Goal: Information Seeking & Learning: Learn about a topic

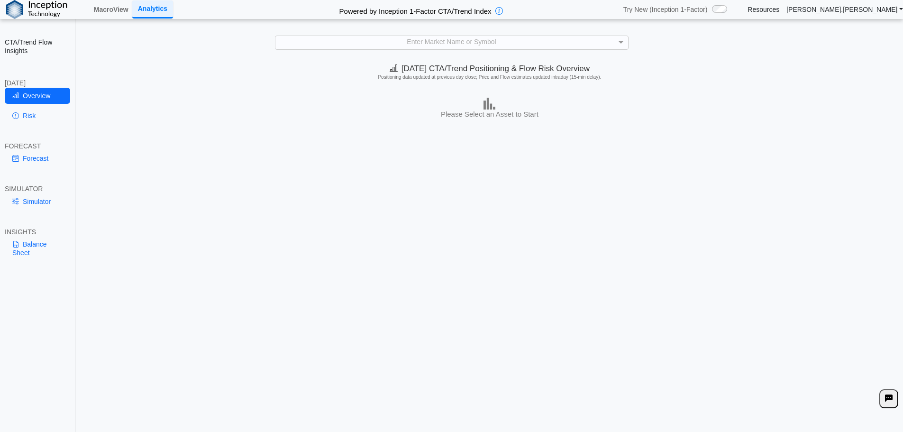
click at [533, 35] on div "**********" at bounding box center [451, 223] width 903 height 447
click at [534, 44] on div "Enter Market Name or Symbol" at bounding box center [451, 42] width 353 height 13
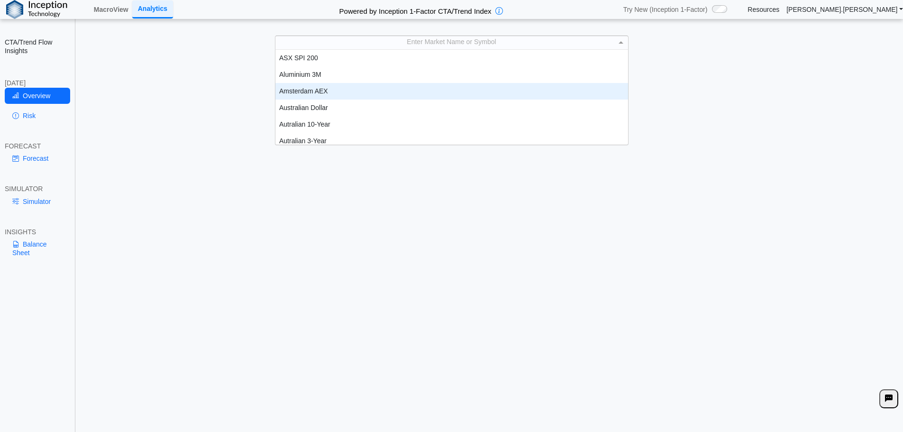
scroll to position [5, 0]
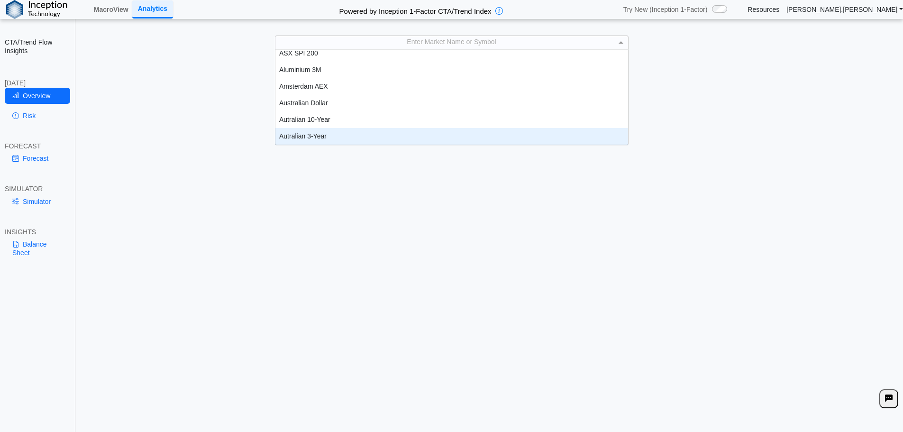
click at [648, 236] on div "Today's CTA/Trend Positioning & Flow Risk Overview Positioning data updated at …" at bounding box center [489, 247] width 827 height 376
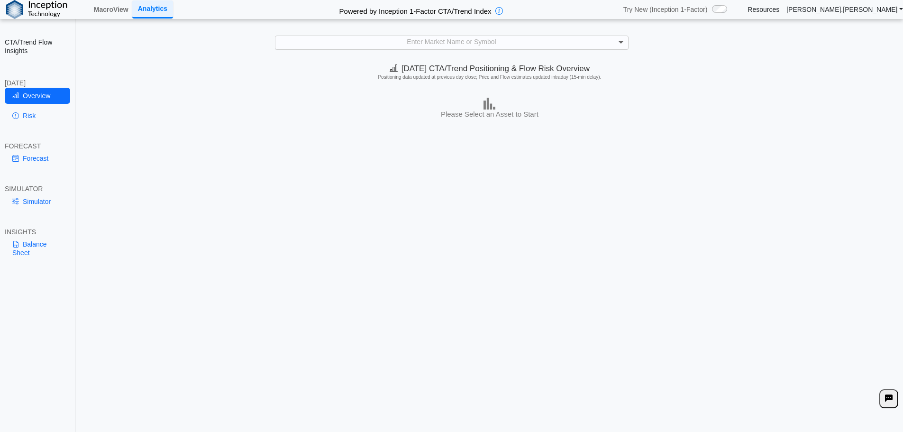
click at [618, 44] on span at bounding box center [622, 42] width 12 height 13
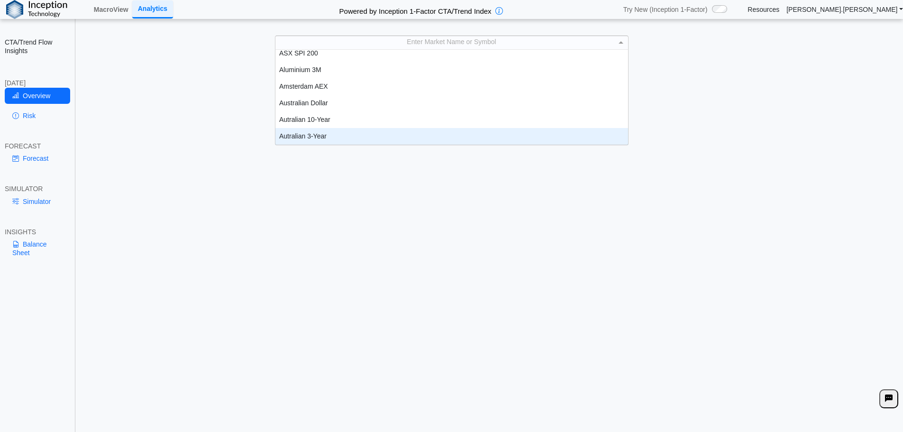
click at [280, 237] on div "Today's CTA/Trend Positioning & Flow Risk Overview Positioning data updated at …" at bounding box center [489, 247] width 827 height 376
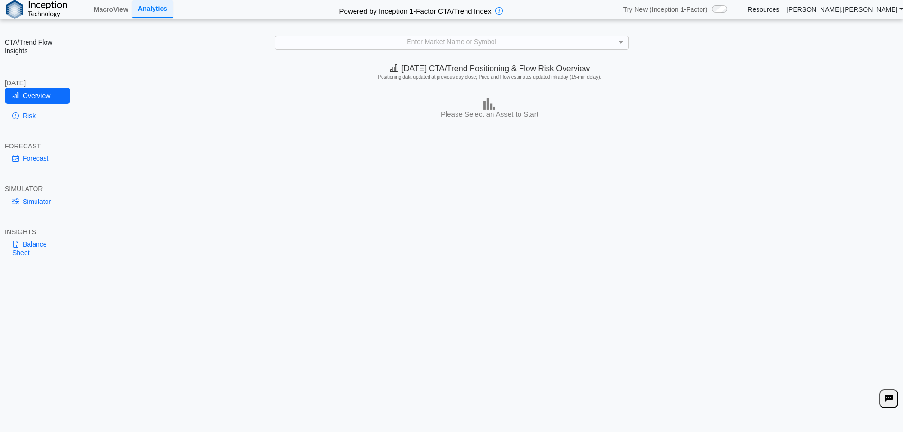
click at [111, 251] on div "Today's CTA/Trend Positioning & Flow Risk Overview Positioning data updated at …" at bounding box center [489, 247] width 827 height 376
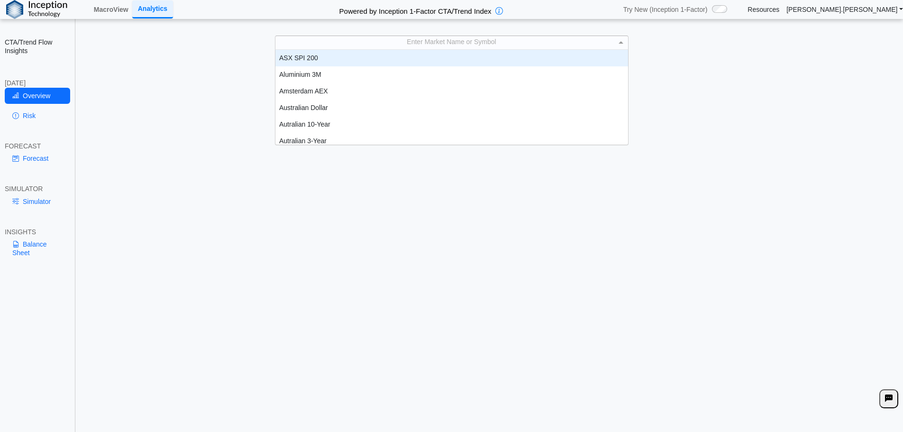
click at [446, 44] on div "Enter Market Name or Symbol" at bounding box center [451, 42] width 353 height 13
type input "*****"
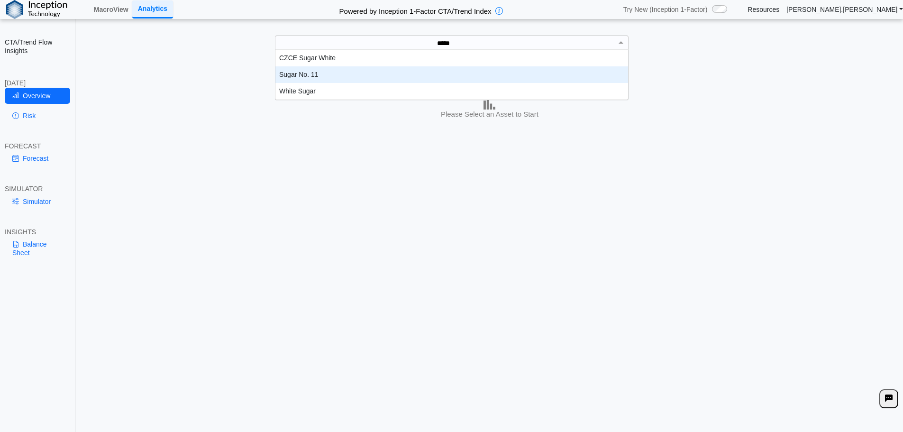
click at [305, 74] on div "Sugar No. 11" at bounding box center [451, 74] width 353 height 17
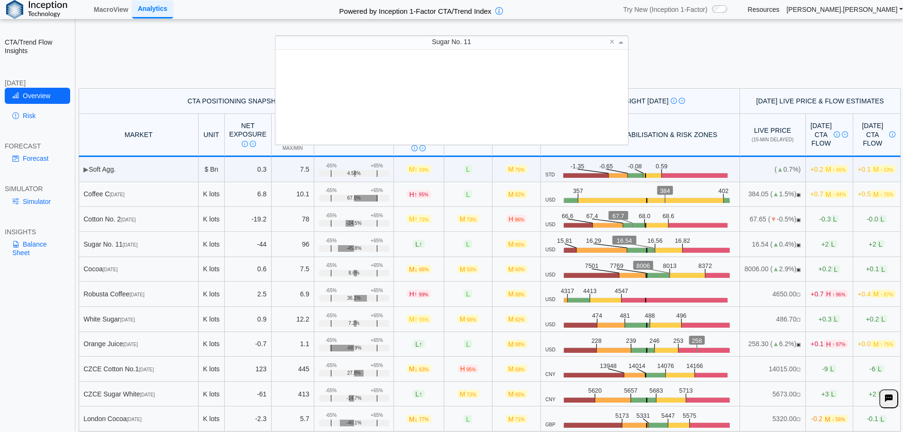
scroll to position [88, 346]
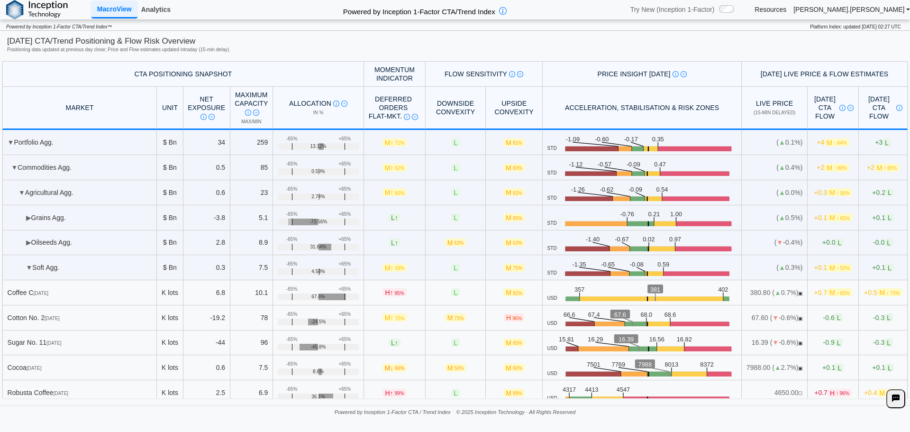
click at [153, 9] on link "Analytics" at bounding box center [155, 9] width 37 height 16
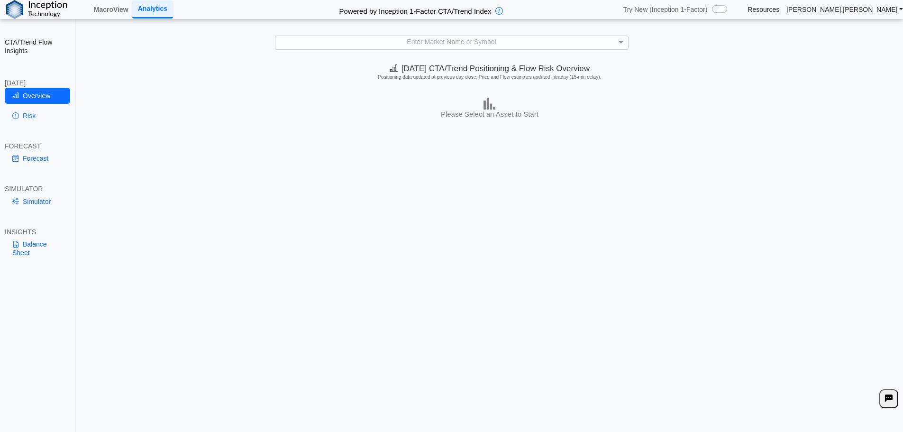
click at [515, 44] on div "Enter Market Name or Symbol" at bounding box center [451, 42] width 353 height 13
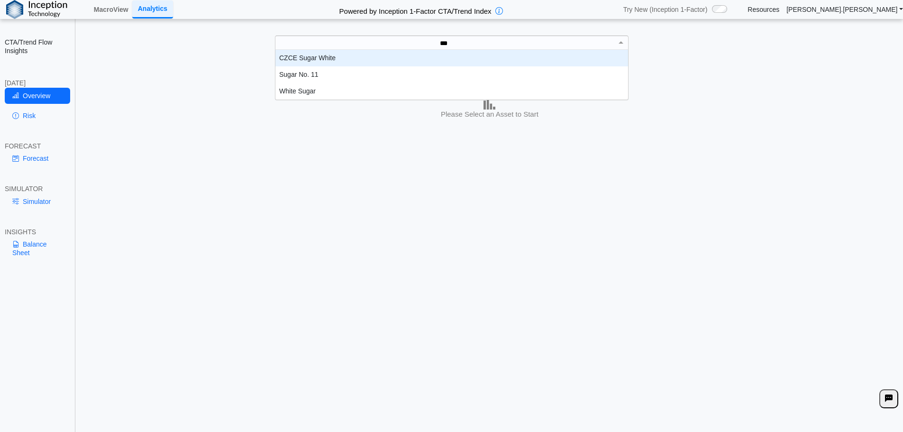
scroll to position [43, 346]
type input "*****"
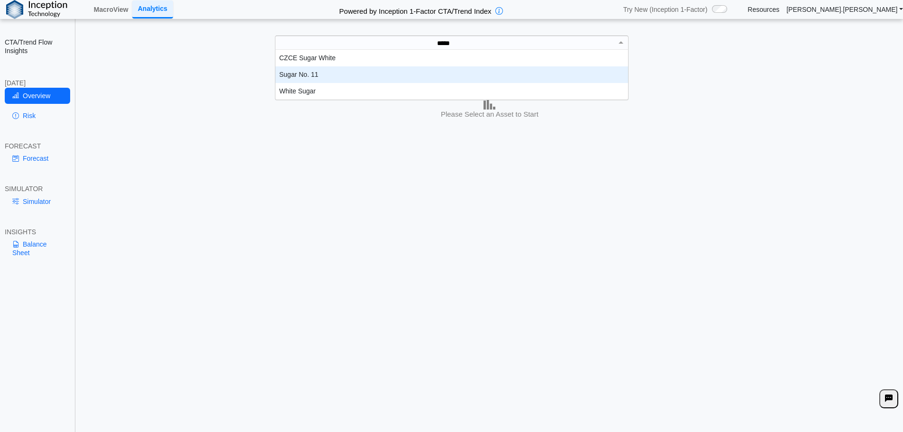
click at [371, 75] on div "Sugar No. 11" at bounding box center [451, 74] width 353 height 17
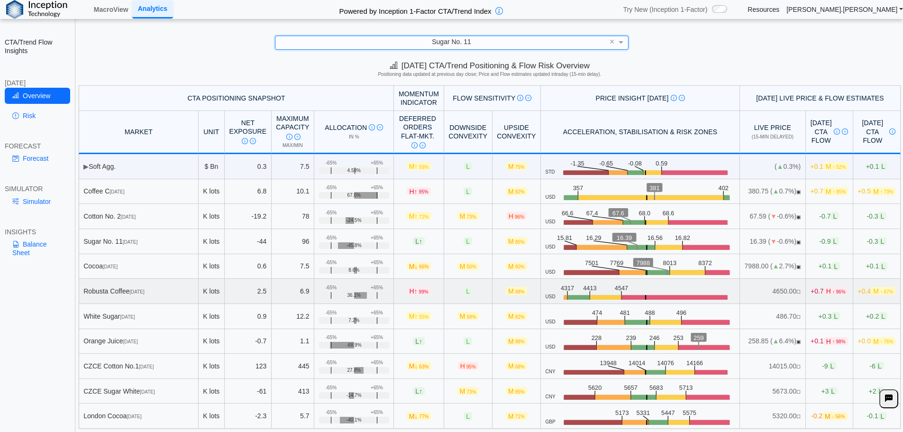
scroll to position [4, 0]
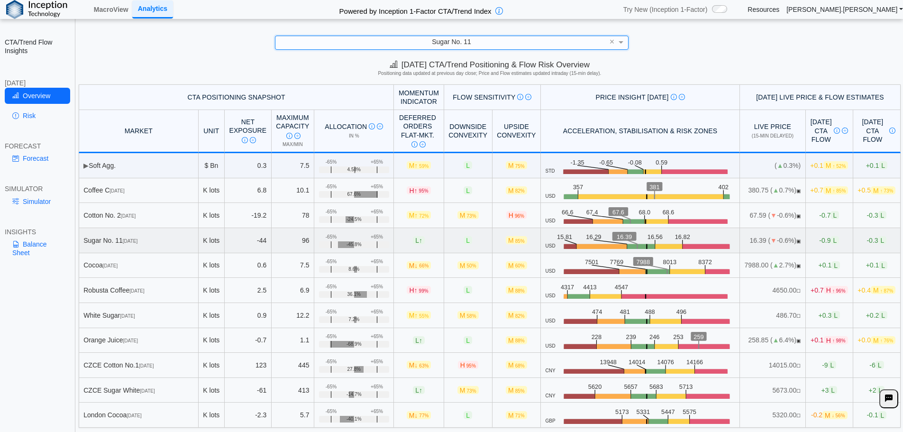
click at [166, 239] on div "Sugar No. 11 Oct 25" at bounding box center [138, 240] width 110 height 9
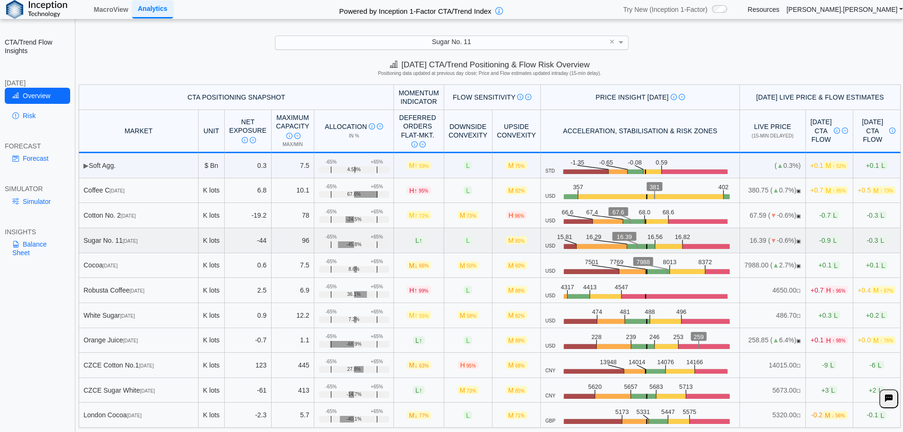
click at [122, 241] on div "Sugar No. 11 Oct 25" at bounding box center [138, 240] width 110 height 9
click at [600, 244] on line at bounding box center [610, 242] width 33 height 4
click at [853, 245] on td "-0.3 L" at bounding box center [876, 240] width 47 height 25
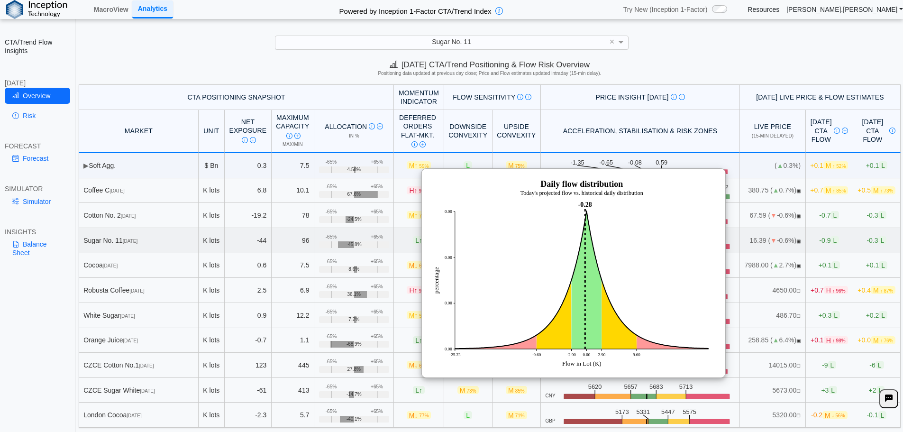
click at [820, 245] on td "-0.9 L" at bounding box center [829, 240] width 47 height 25
click at [797, 243] on span "▣" at bounding box center [799, 240] width 4 height 5
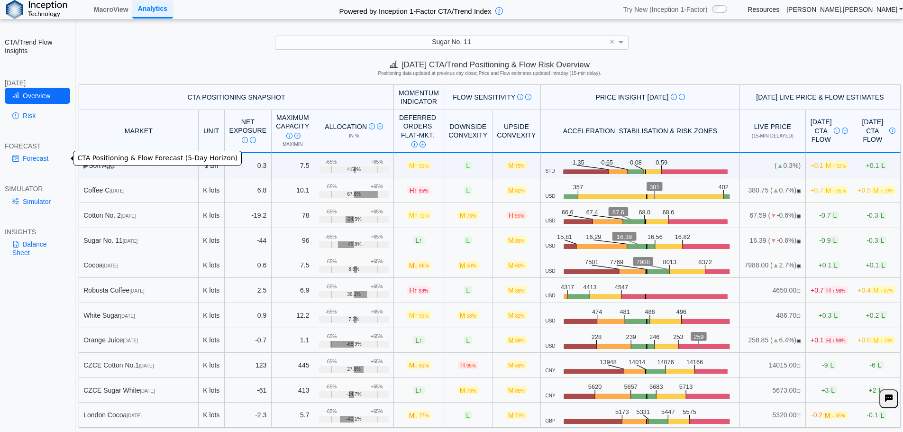
click at [33, 160] on link "Forecast" at bounding box center [37, 158] width 65 height 16
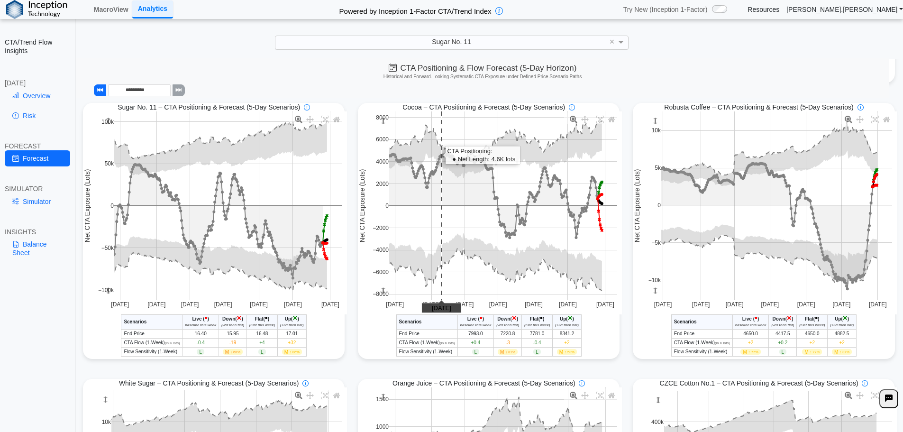
scroll to position [0, 0]
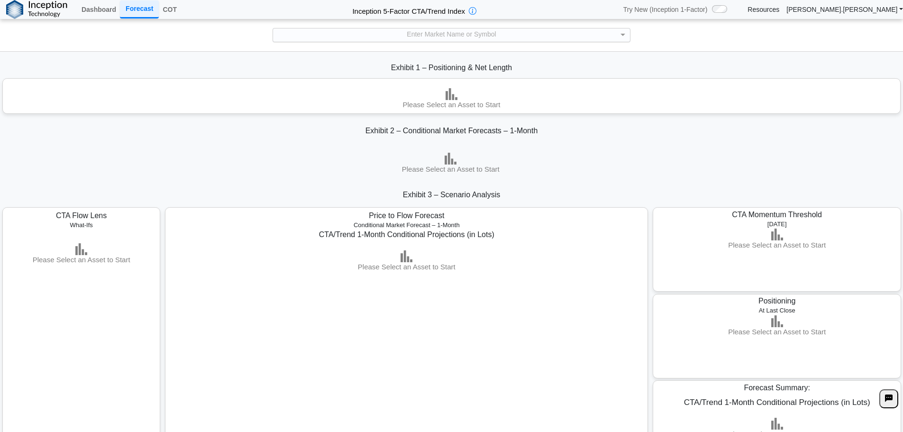
click at [546, 35] on div "Enter Market Name or Symbol" at bounding box center [451, 34] width 357 height 13
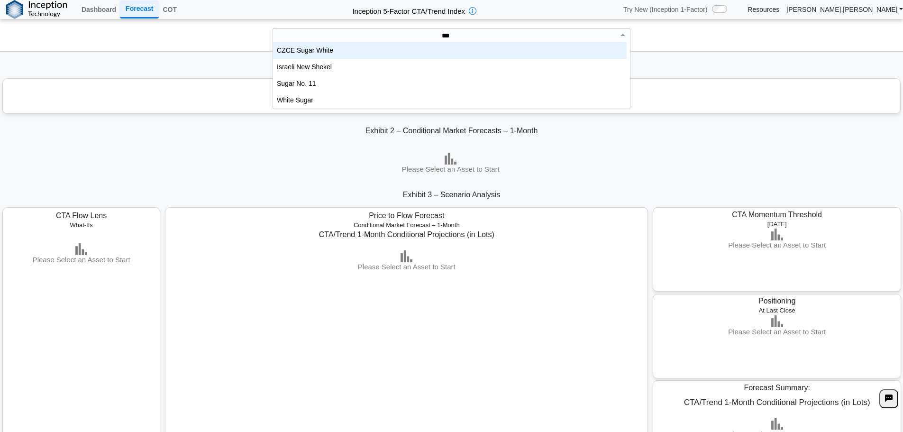
scroll to position [43, 347]
type input "*****"
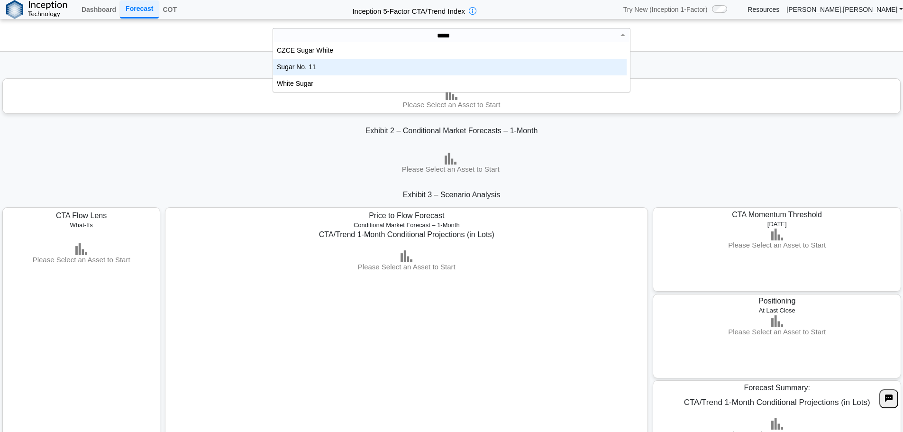
click at [334, 71] on div "Sugar No. 11" at bounding box center [450, 67] width 354 height 17
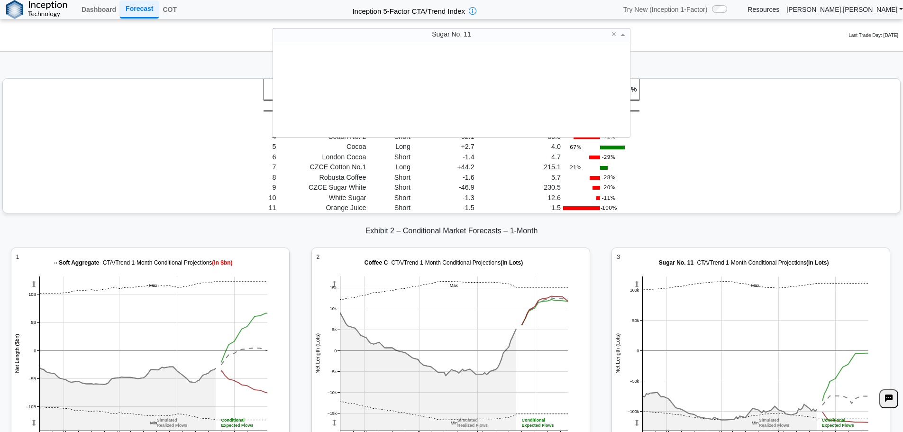
scroll to position [88, 347]
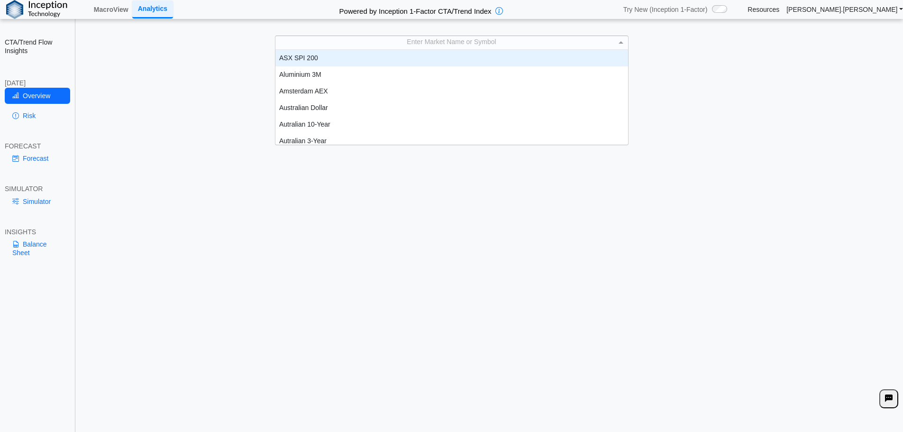
click at [610, 48] on div "Enter Market Name or Symbol" at bounding box center [451, 42] width 353 height 13
type input "*****"
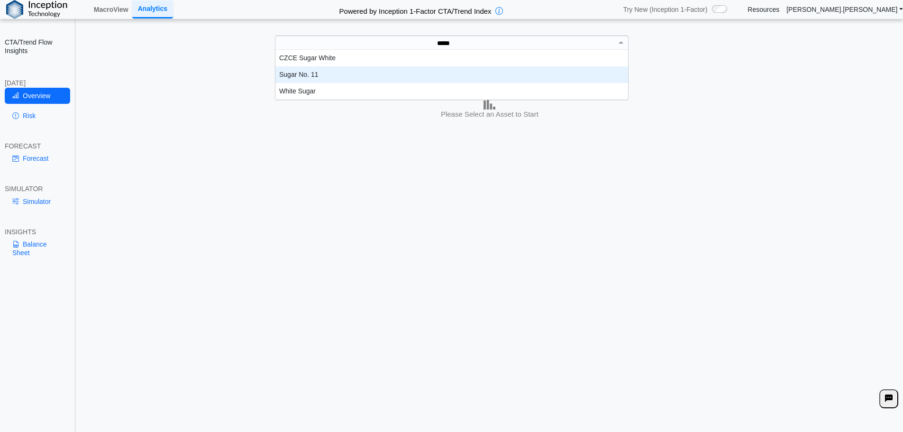
click at [443, 81] on div "Sugar No. 11" at bounding box center [451, 74] width 353 height 17
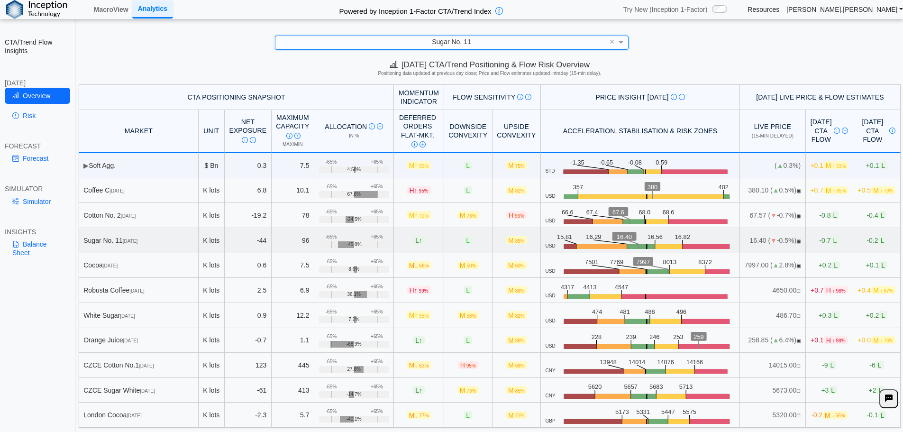
scroll to position [4, 0]
click at [29, 207] on link "Simulator" at bounding box center [37, 201] width 65 height 16
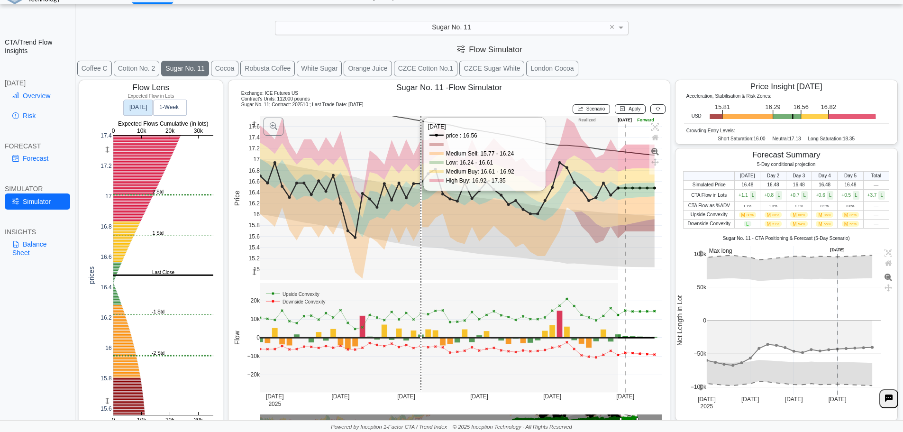
scroll to position [16, 0]
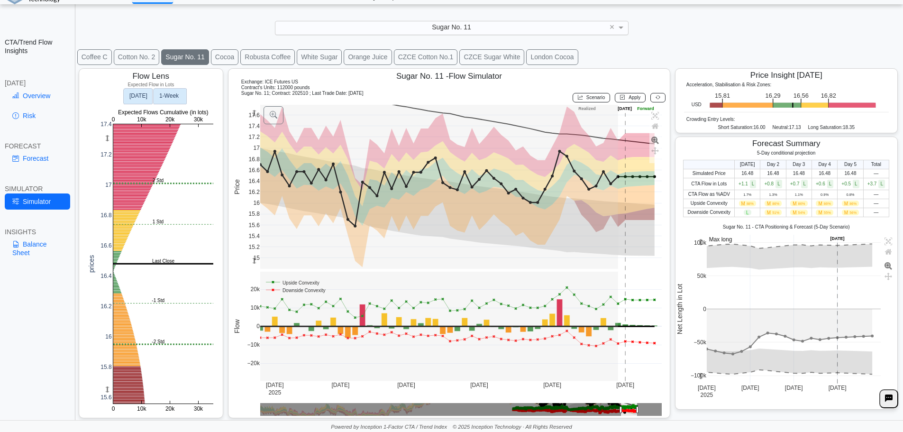
click at [171, 95] on text "1‑Week" at bounding box center [169, 96] width 20 height 7
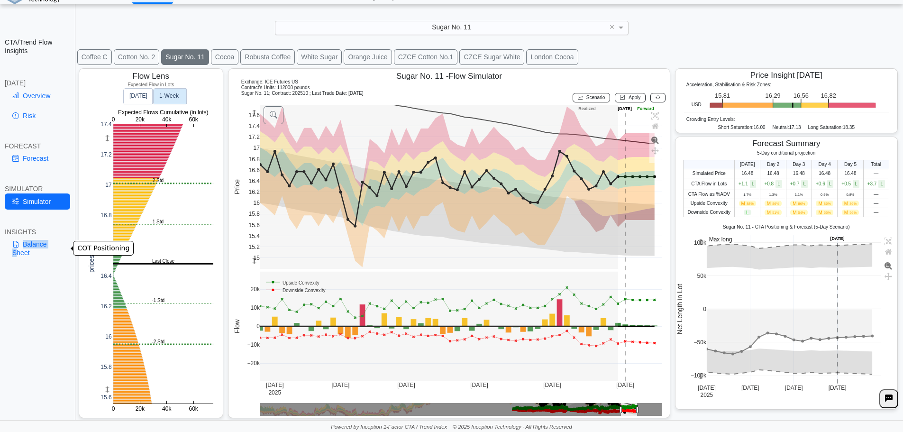
click at [16, 247] on link "Balance Sheet" at bounding box center [37, 248] width 65 height 25
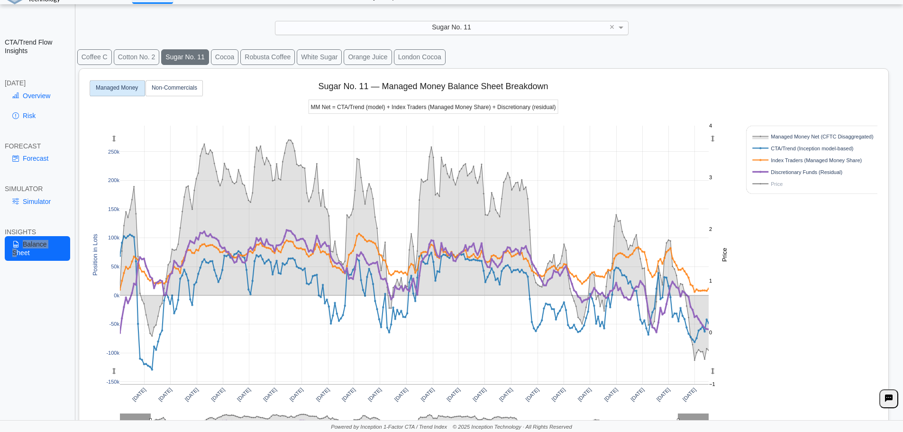
scroll to position [0, 0]
